Goal: Information Seeking & Learning: Learn about a topic

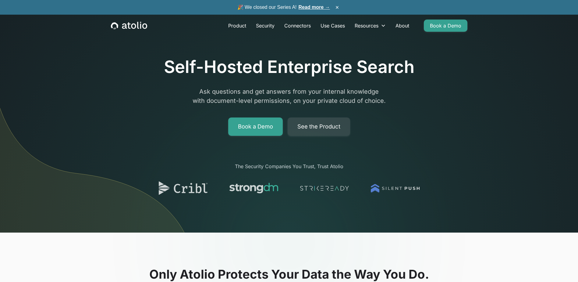
click at [103, 219] on img at bounding box center [98, 132] width 197 height 202
click at [96, 219] on img at bounding box center [98, 132] width 197 height 202
click at [211, 46] on div "Self-Hosted Enterprise Search Ask questions and get answers from your internal …" at bounding box center [289, 130] width 390 height 203
drag, startPoint x: 186, startPoint y: 104, endPoint x: 188, endPoint y: 86, distance: 18.1
click at [186, 104] on img at bounding box center [98, 132] width 197 height 202
